Goal: Task Accomplishment & Management: Use online tool/utility

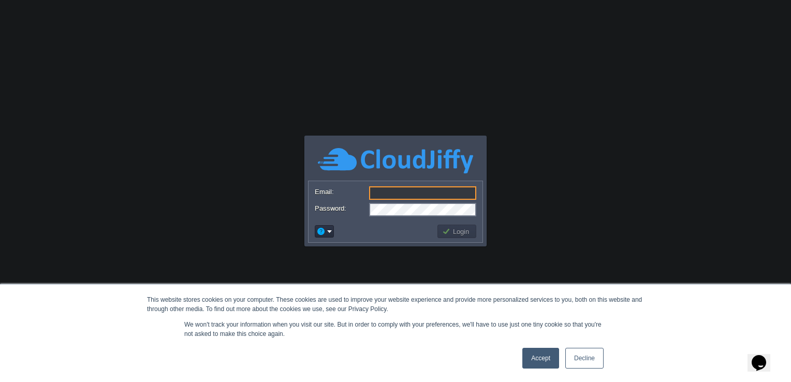
type input "[PERSON_NAME][EMAIL_ADDRESS][PERSON_NAME][DOMAIN_NAME]"
click at [539, 355] on link "Accept" at bounding box center [540, 358] width 37 height 21
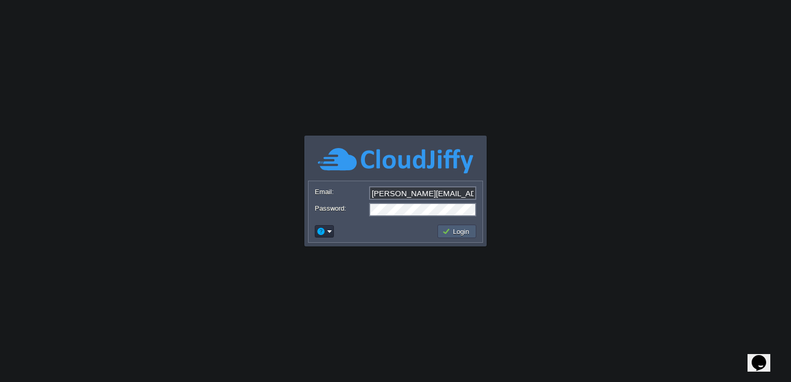
click at [474, 232] on td "Login" at bounding box center [456, 231] width 39 height 13
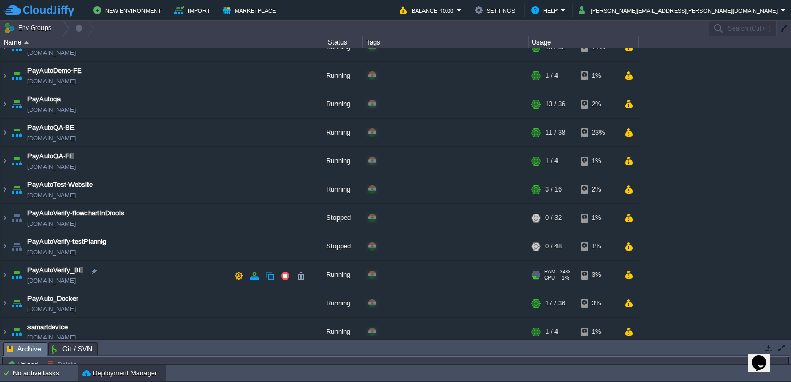
scroll to position [503, 0]
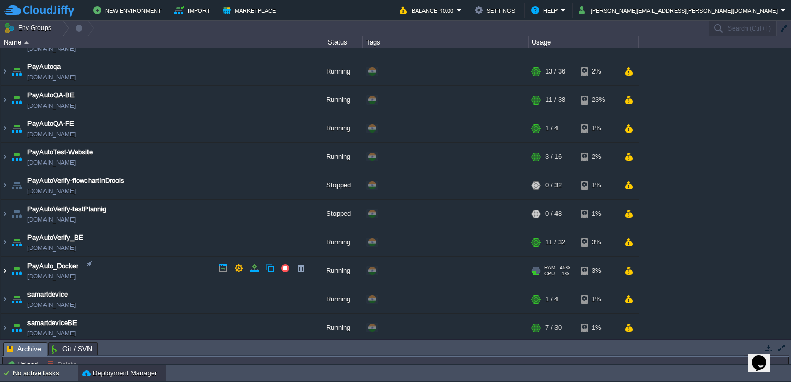
click at [6, 268] on img at bounding box center [5, 271] width 8 height 28
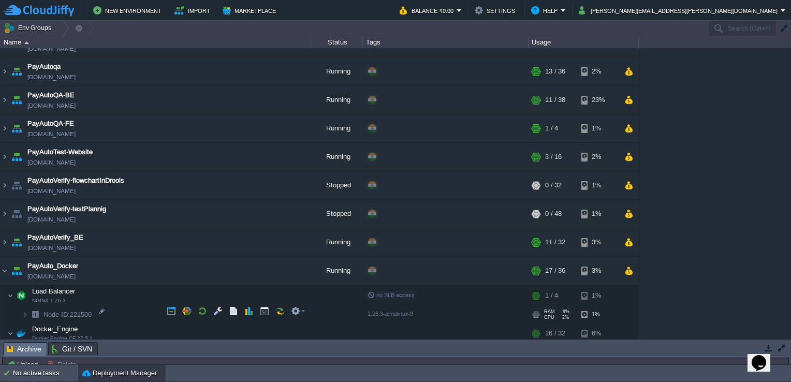
scroll to position [529, 0]
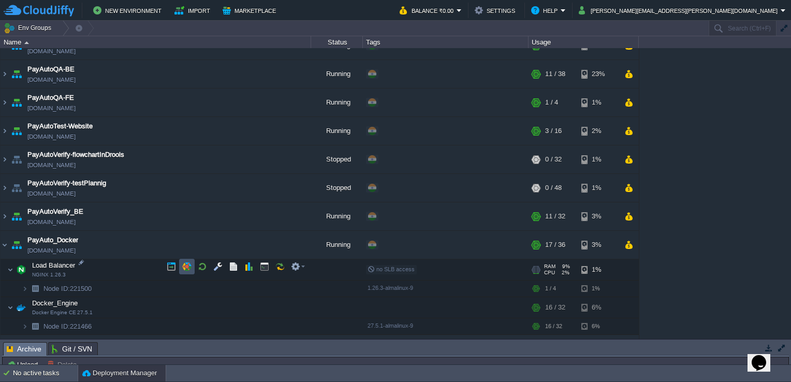
click at [188, 266] on button "button" at bounding box center [186, 266] width 9 height 9
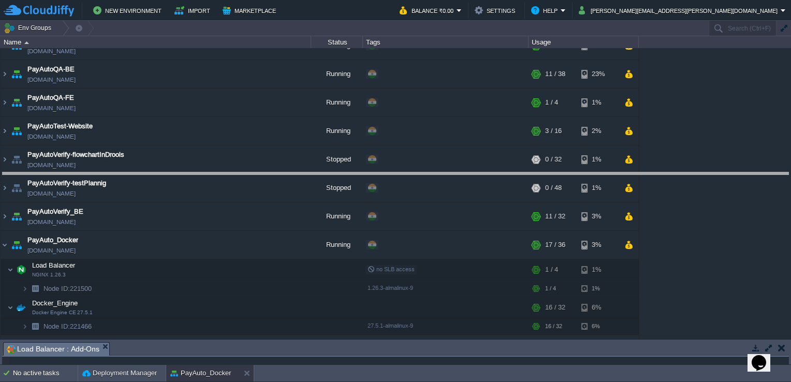
drag, startPoint x: 228, startPoint y: 353, endPoint x: 255, endPoint y: 178, distance: 177.6
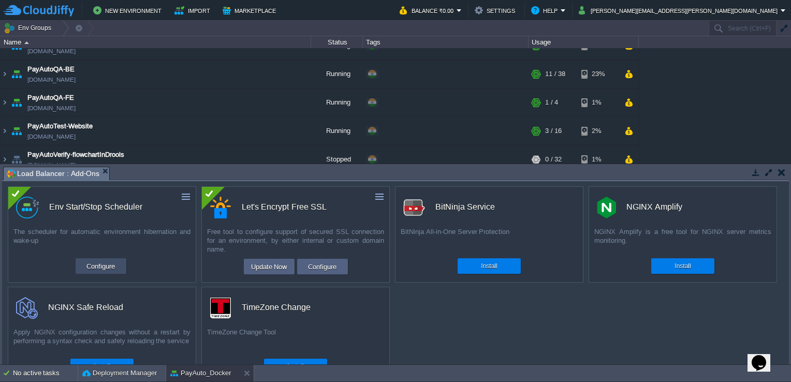
click at [96, 263] on button "Configure" at bounding box center [100, 266] width 35 height 12
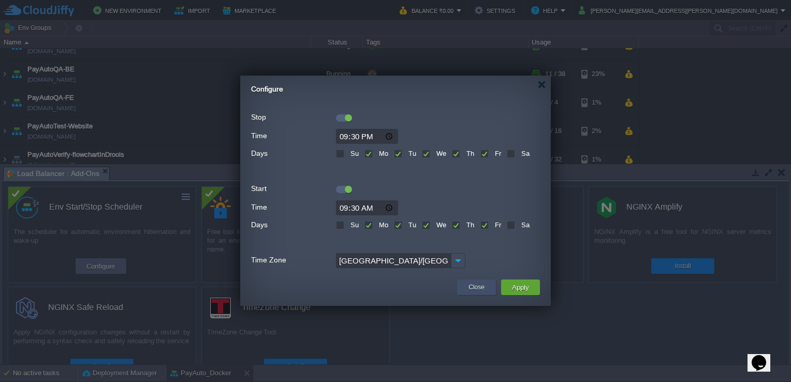
click at [478, 287] on button "Close" at bounding box center [476, 287] width 16 height 10
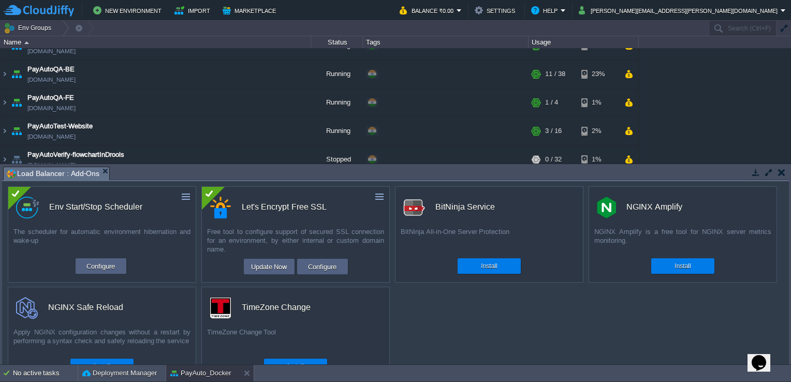
click at [783, 169] on button "button" at bounding box center [781, 172] width 7 height 9
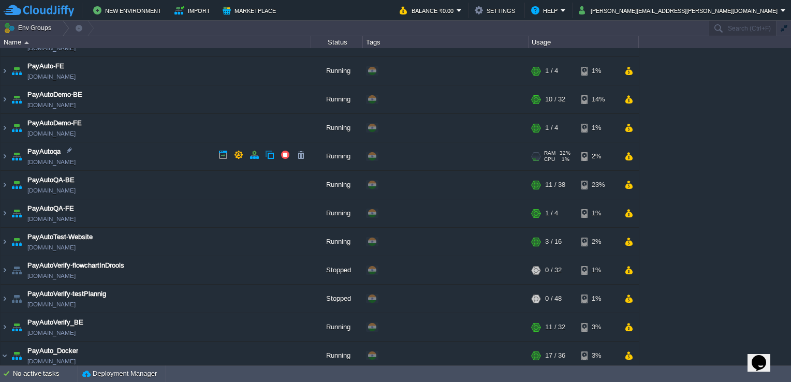
scroll to position [416, 0]
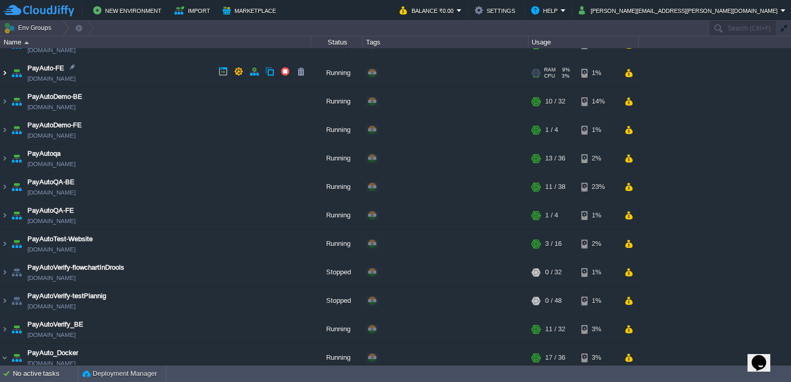
click at [6, 74] on img at bounding box center [5, 73] width 8 height 28
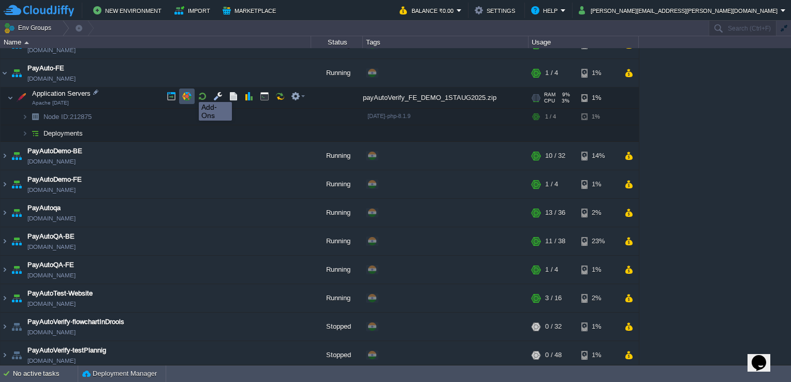
click at [188, 93] on button "button" at bounding box center [186, 96] width 9 height 9
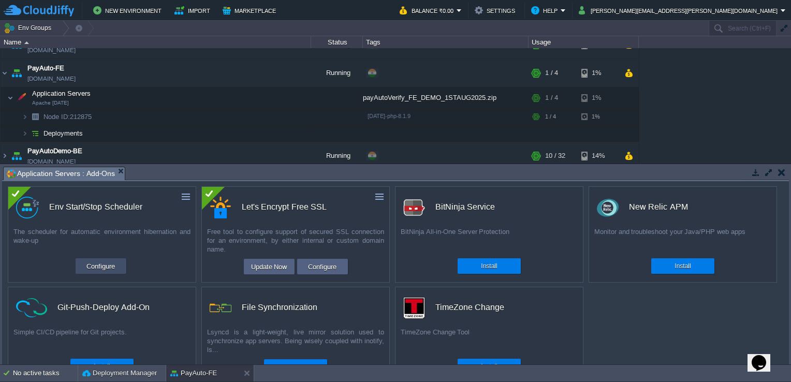
click at [110, 267] on button "Configure" at bounding box center [100, 266] width 35 height 12
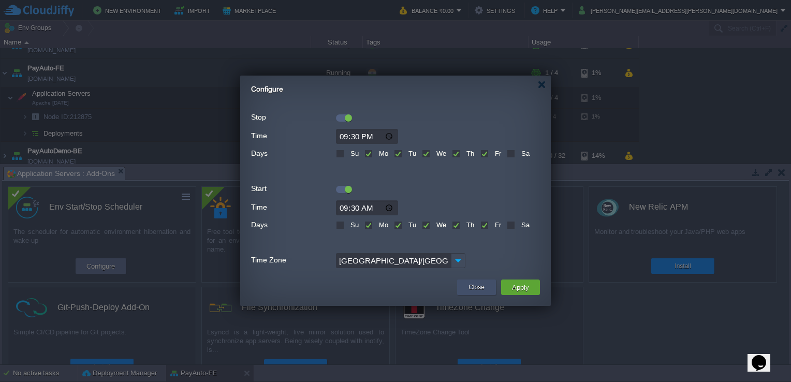
click at [475, 289] on button "Close" at bounding box center [476, 287] width 16 height 10
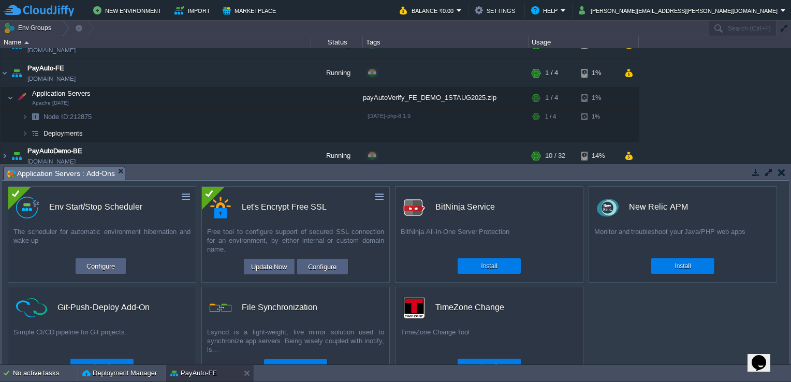
click at [780, 170] on button "button" at bounding box center [781, 172] width 7 height 9
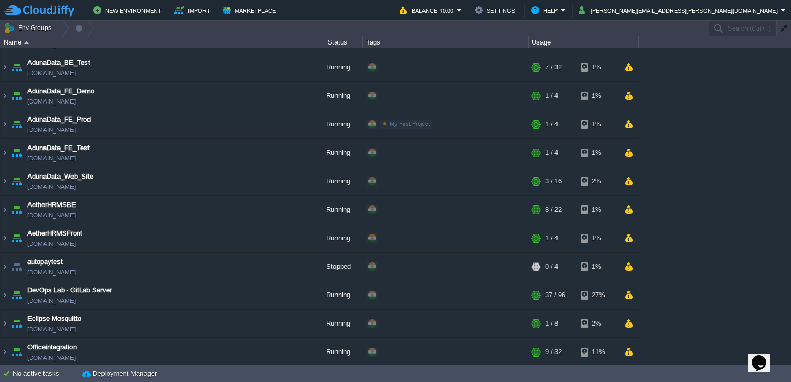
scroll to position [0, 0]
